Goal: Find specific page/section: Find specific page/section

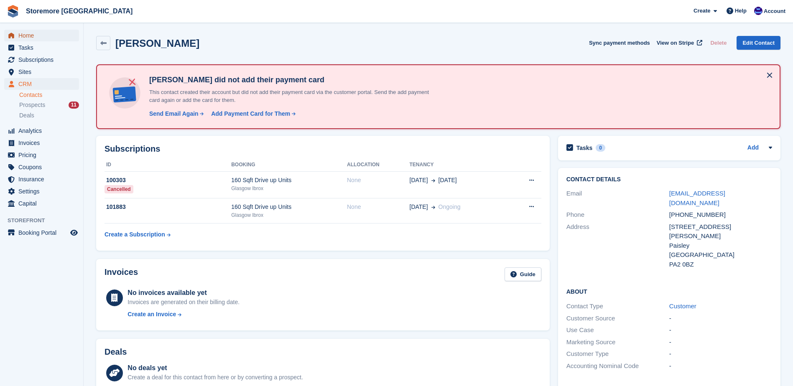
click at [52, 35] on span "Home" at bounding box center [43, 36] width 50 height 12
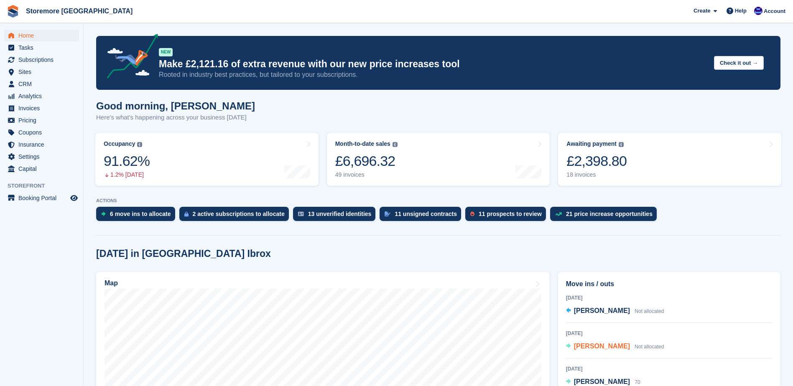
click at [612, 348] on span "[PERSON_NAME]" at bounding box center [602, 346] width 56 height 7
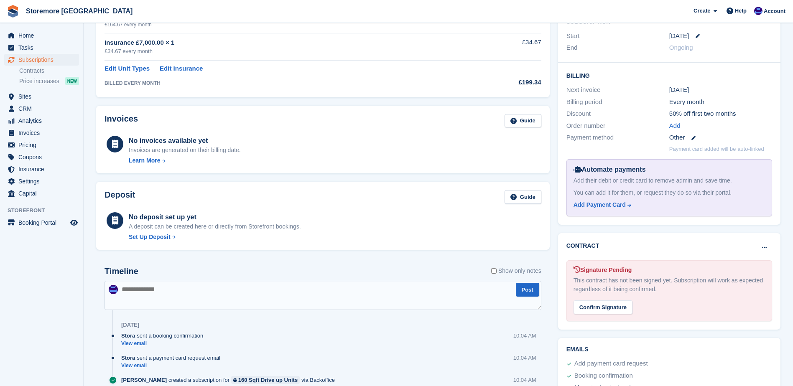
scroll to position [167, 0]
